Goal: Find specific page/section: Find specific page/section

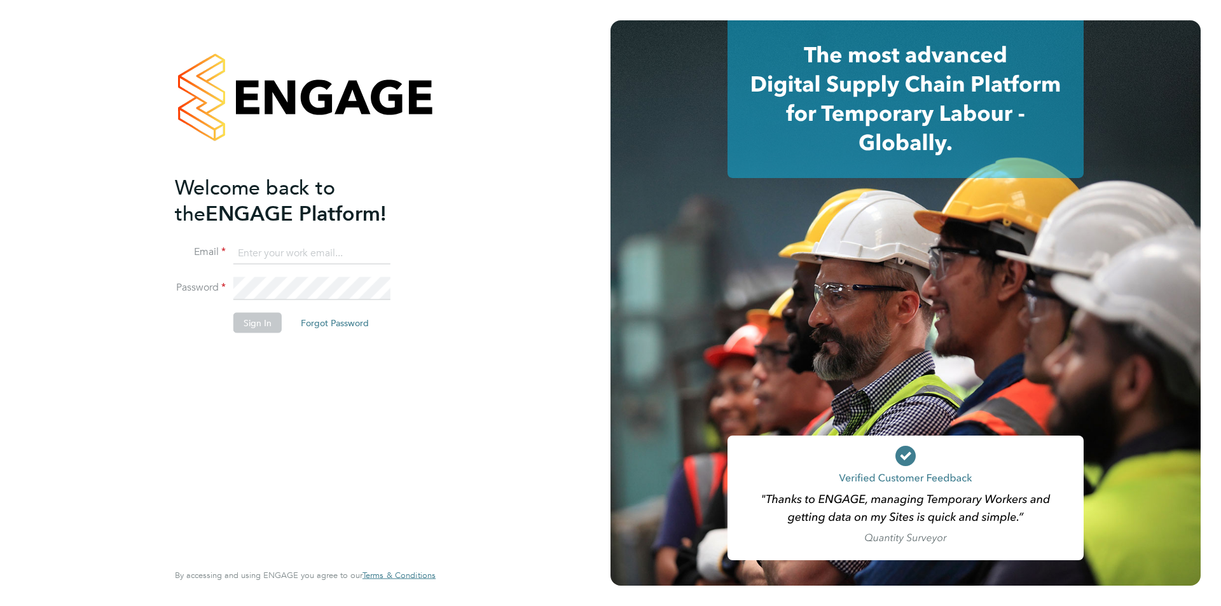
type input "oli.thomas@novaeducation.net"
click at [271, 312] on button "Sign In" at bounding box center [257, 322] width 48 height 20
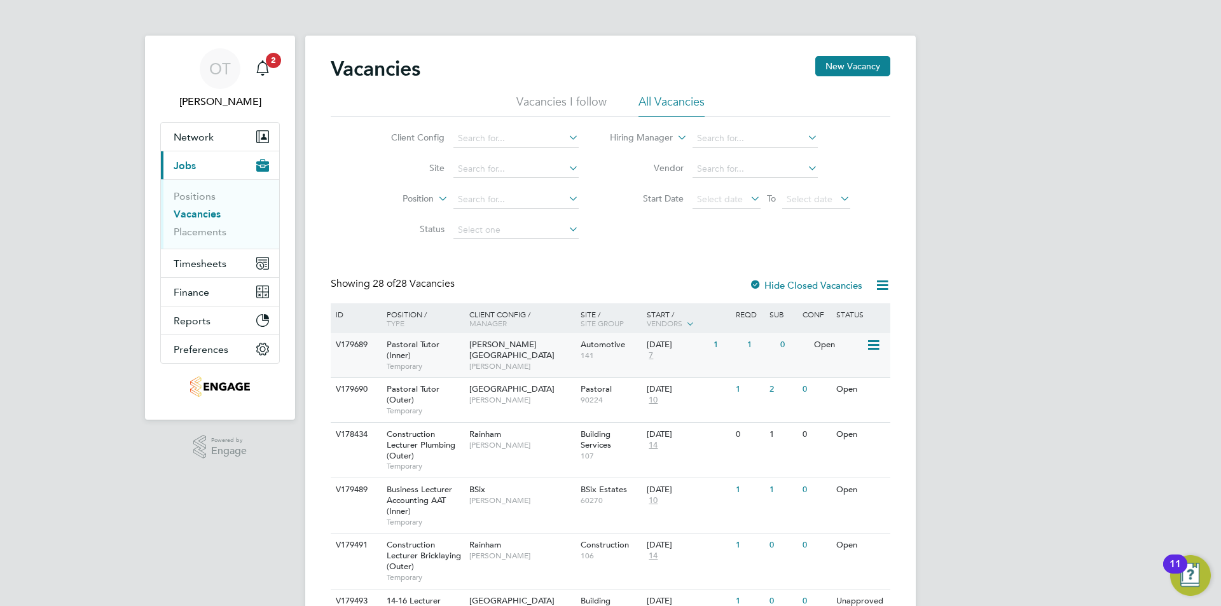
click at [549, 361] on span "[PERSON_NAME]" at bounding box center [521, 366] width 105 height 10
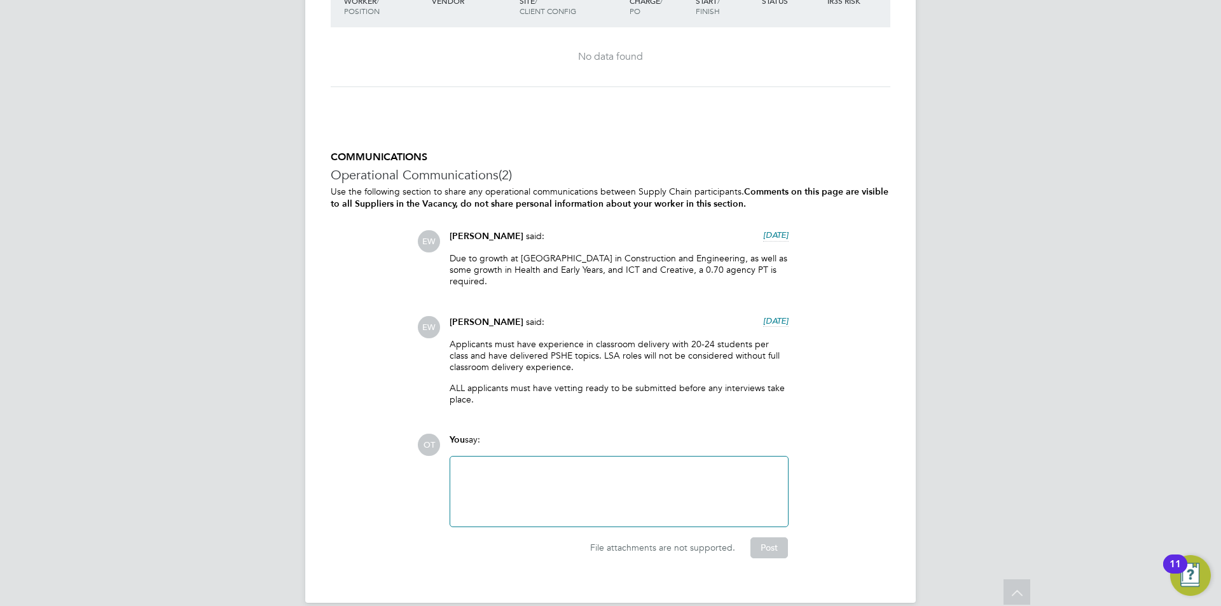
scroll to position [2421, 0]
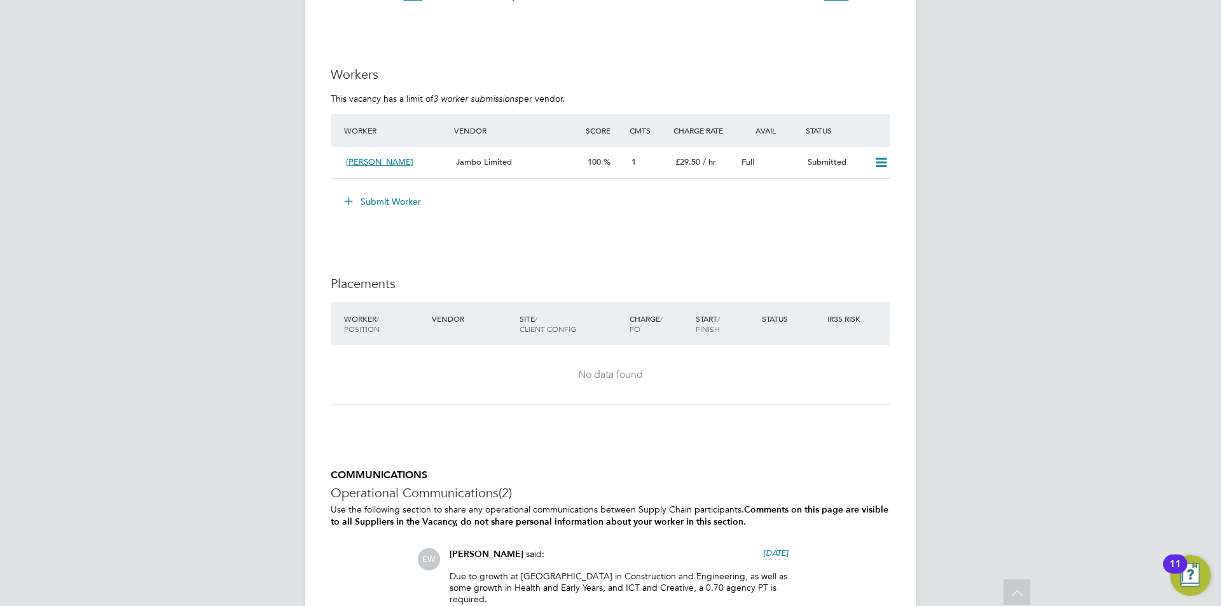
click at [1181, 569] on div "11" at bounding box center [1175, 563] width 24 height 19
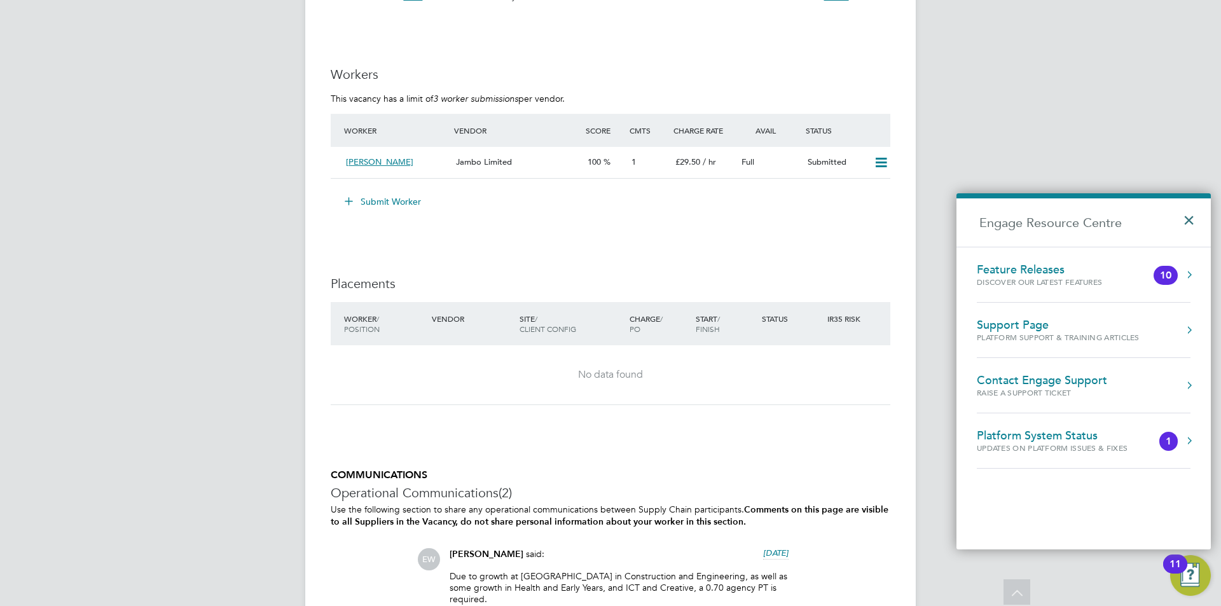
click at [1196, 212] on button "×" at bounding box center [1191, 216] width 18 height 28
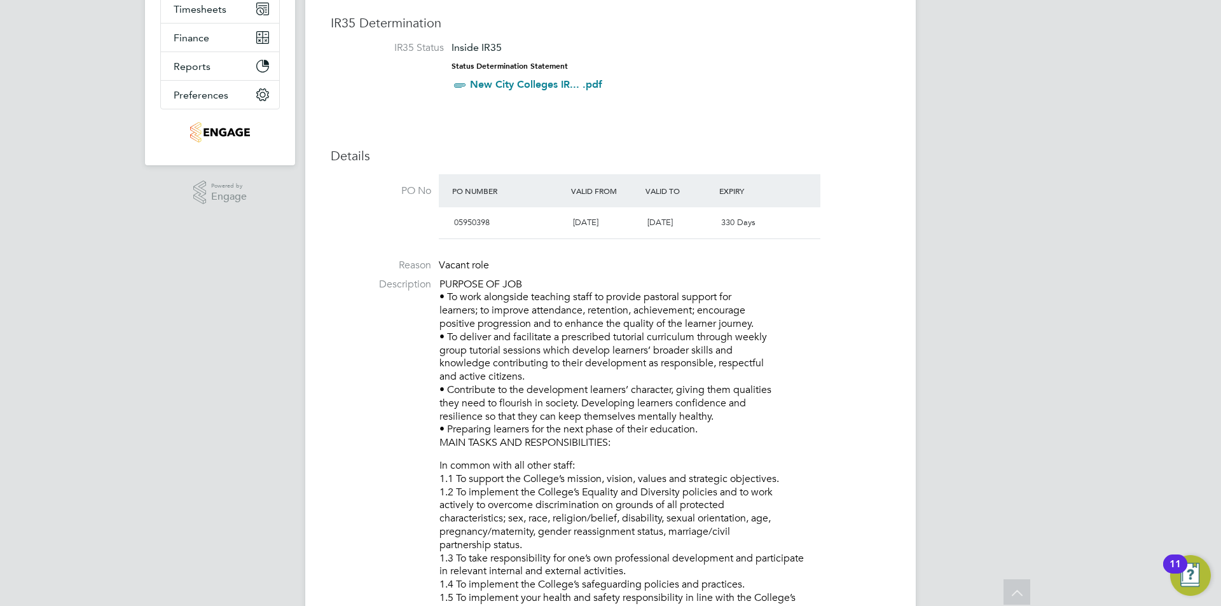
scroll to position [0, 0]
